Goal: Register for event/course

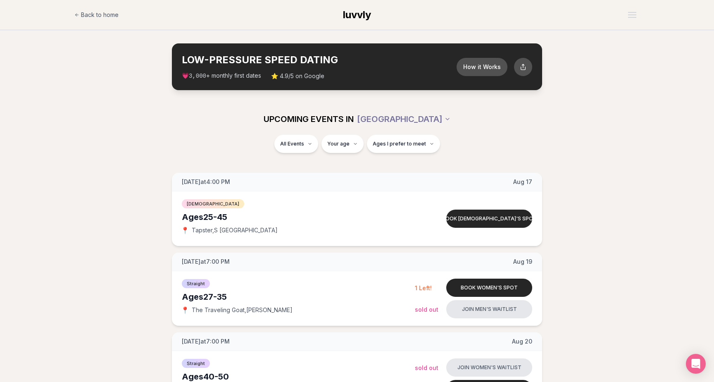
click at [291, 162] on span "Straight" at bounding box center [281, 165] width 21 height 8
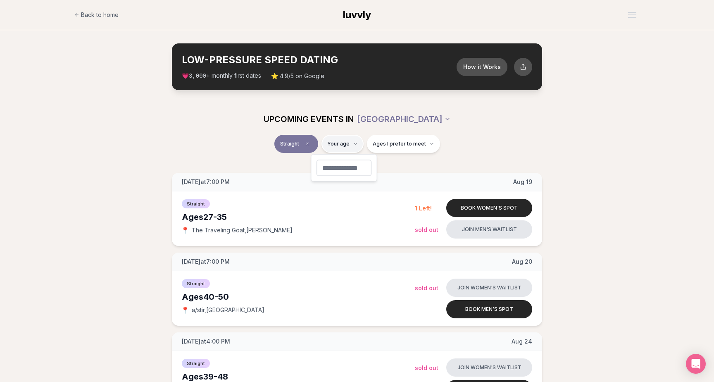
type input "**"
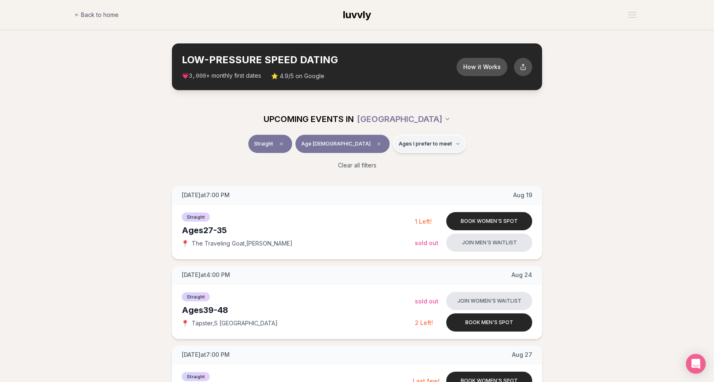
click at [421, 147] on button "Ages I prefer to meet" at bounding box center [429, 144] width 73 height 18
click at [368, 164] on button "Younger than me" at bounding box center [370, 163] width 7 height 7
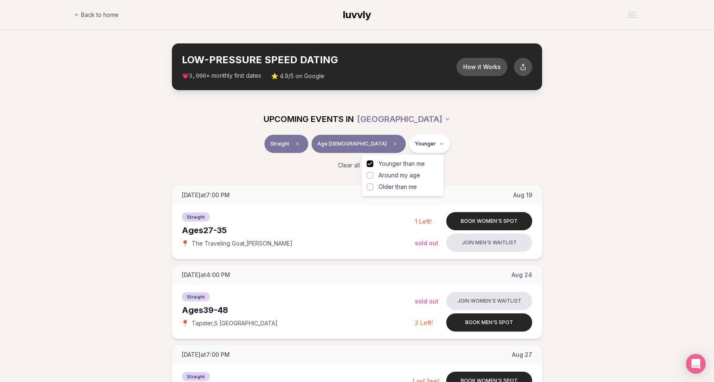
click at [372, 176] on button "Around my age" at bounding box center [370, 175] width 7 height 7
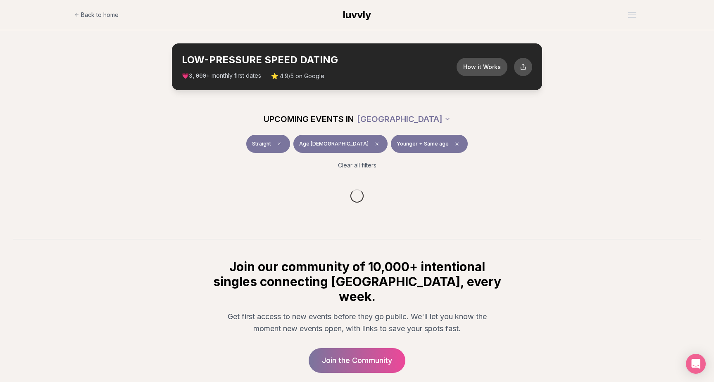
click at [582, 156] on div "Clear all filters" at bounding box center [357, 165] width 463 height 18
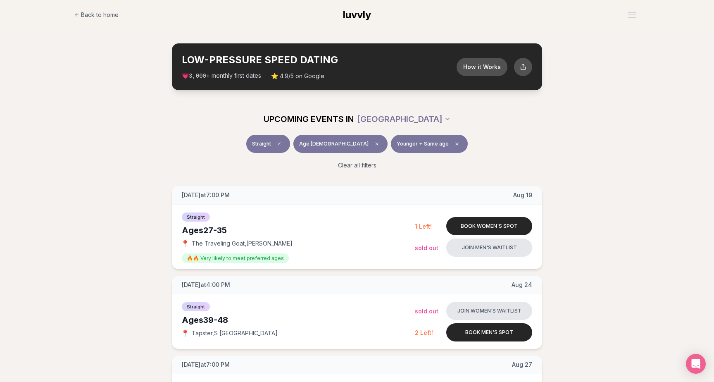
click at [404, 146] on span "Younger + Same age" at bounding box center [423, 144] width 52 height 7
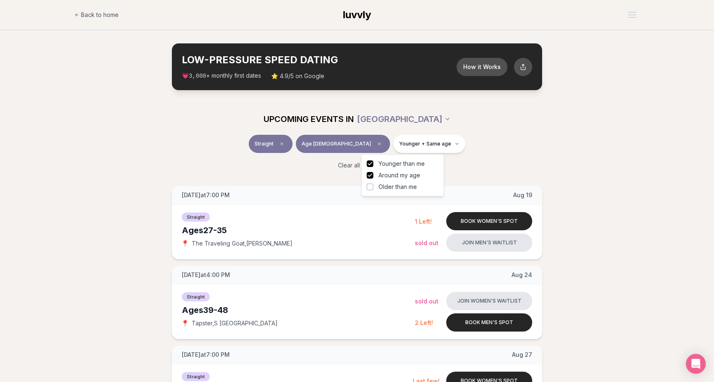
click at [368, 176] on button "Around my age" at bounding box center [370, 175] width 7 height 7
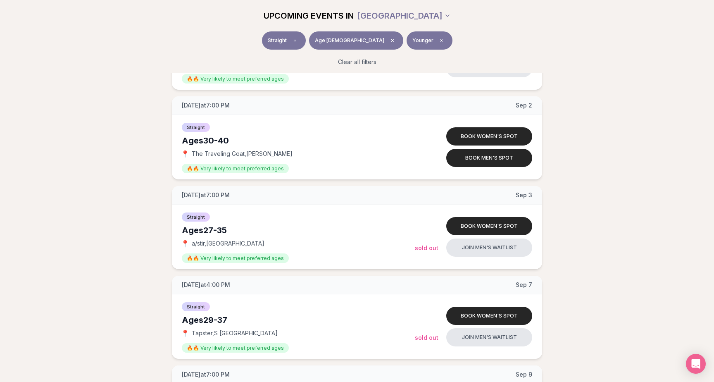
scroll to position [433, 0]
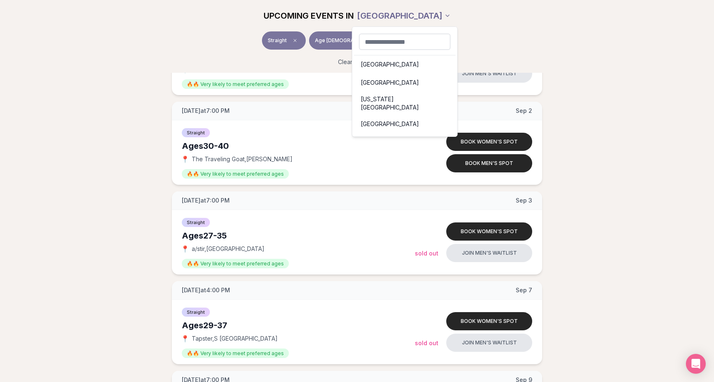
click at [421, 14] on html "Back to home luvvly LOW-PRESSURE SPEED DATING How it Works 💗 3,000 + monthly fi…" at bounding box center [357, 389] width 714 height 1645
click at [571, 152] on html "Back to home luvvly LOW-PRESSURE SPEED DATING How it Works 💗 3,000 + monthly fi…" at bounding box center [357, 389] width 714 height 1645
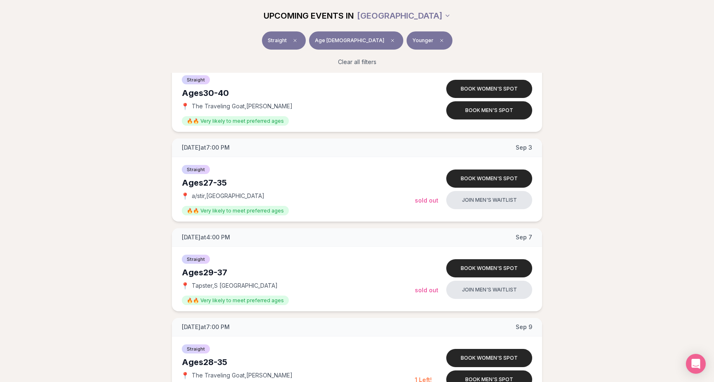
scroll to position [486, 0]
drag, startPoint x: 203, startPoint y: 110, endPoint x: 294, endPoint y: 113, distance: 91.8
click at [294, 113] on div "Straight Ages [DEMOGRAPHIC_DATA] 📍 The Traveling Goat , [PERSON_NAME] 🔥🔥 Very l…" at bounding box center [298, 99] width 233 height 51
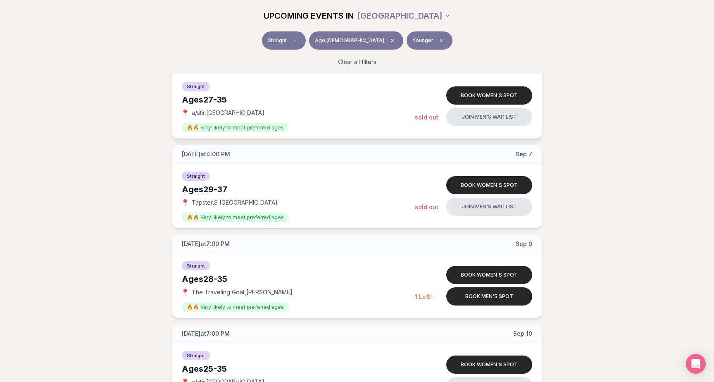
scroll to position [575, 0]
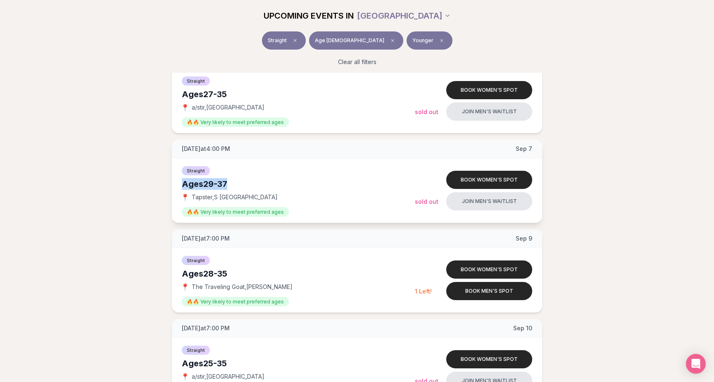
drag, startPoint x: 183, startPoint y: 184, endPoint x: 254, endPoint y: 184, distance: 71.1
click at [254, 184] on div "Ages [DEMOGRAPHIC_DATA]" at bounding box center [298, 184] width 233 height 12
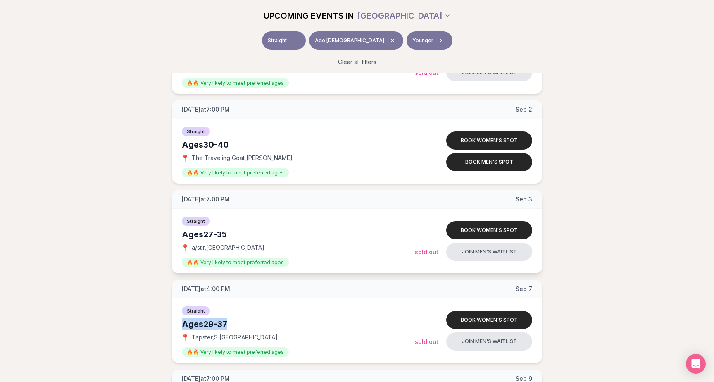
scroll to position [421, 0]
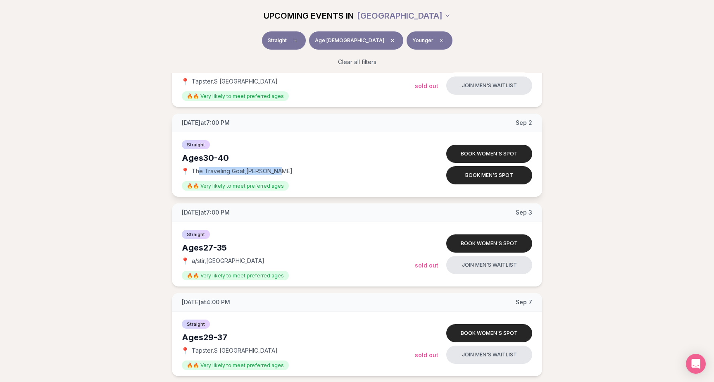
drag, startPoint x: 199, startPoint y: 172, endPoint x: 285, endPoint y: 172, distance: 86.0
click at [285, 172] on div "📍 The Traveling Goat , [PERSON_NAME]" at bounding box center [298, 171] width 233 height 8
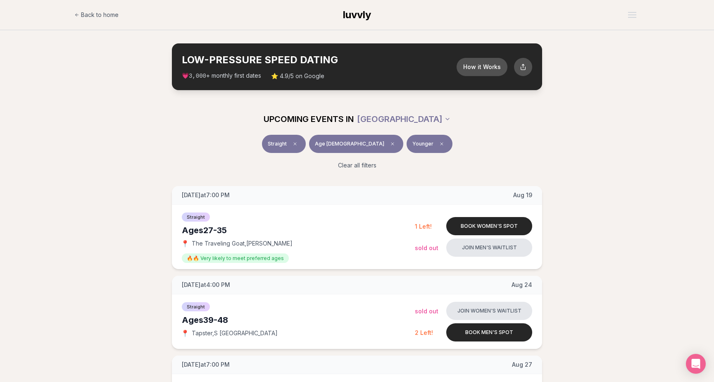
scroll to position [0, 0]
